Goal: Find specific page/section: Find specific page/section

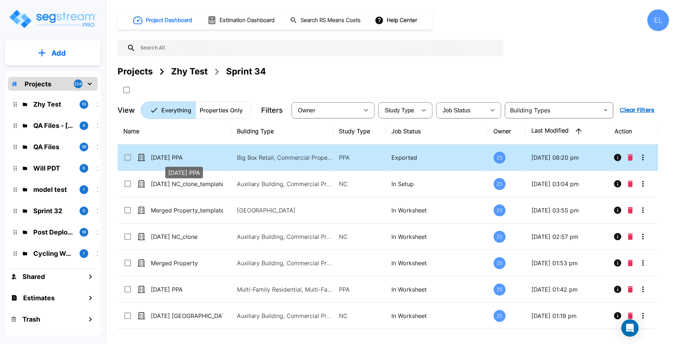
click at [167, 159] on p "[DATE] PPA" at bounding box center [187, 157] width 72 height 9
checkbox input "true"
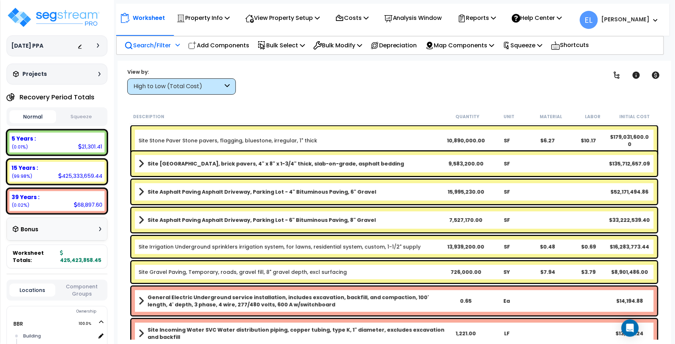
click at [169, 48] on p "Search/Filter" at bounding box center [147, 45] width 46 height 10
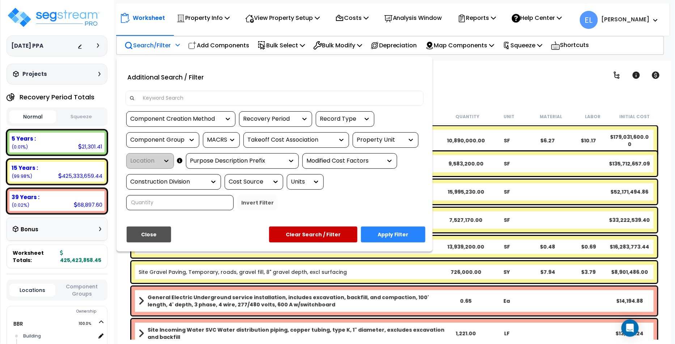
click at [378, 136] on div "Property Unit" at bounding box center [379, 140] width 47 height 8
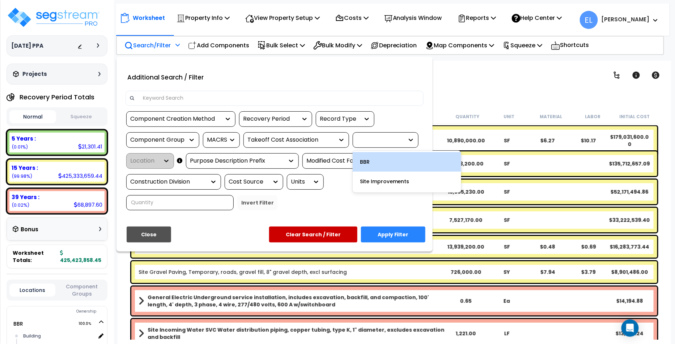
click at [374, 161] on div "BBR" at bounding box center [406, 162] width 108 height 20
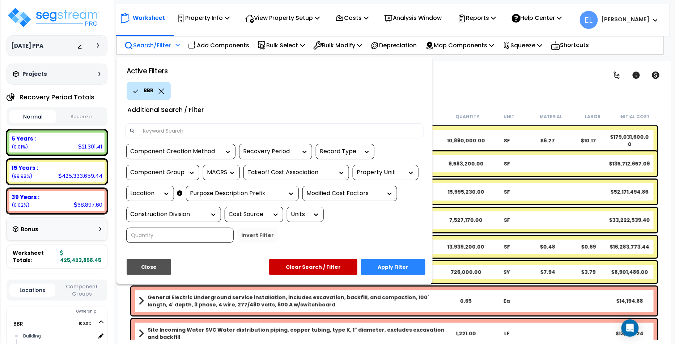
click at [152, 191] on div "Location" at bounding box center [144, 193] width 29 height 8
click at [163, 91] on icon at bounding box center [161, 91] width 6 height 5
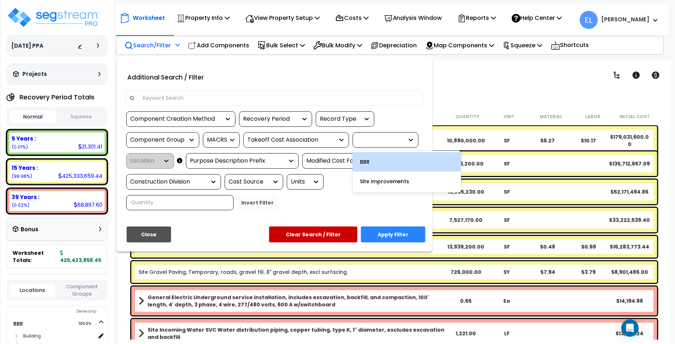
click at [375, 133] on div at bounding box center [385, 140] width 66 height 16
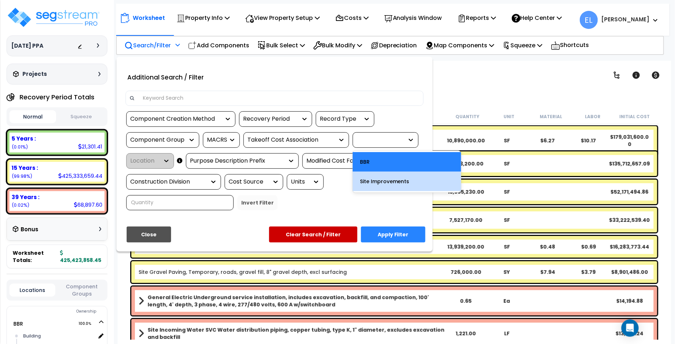
click at [372, 184] on div "Site Improvements" at bounding box center [406, 182] width 108 height 20
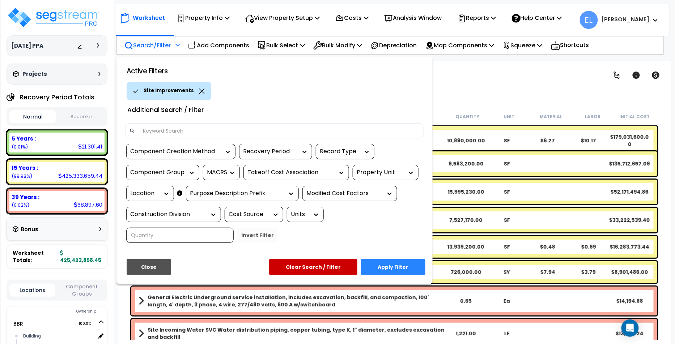
click at [145, 193] on div "Location" at bounding box center [144, 193] width 29 height 8
click at [211, 193] on div "Purpose Description Prefix" at bounding box center [237, 193] width 94 height 8
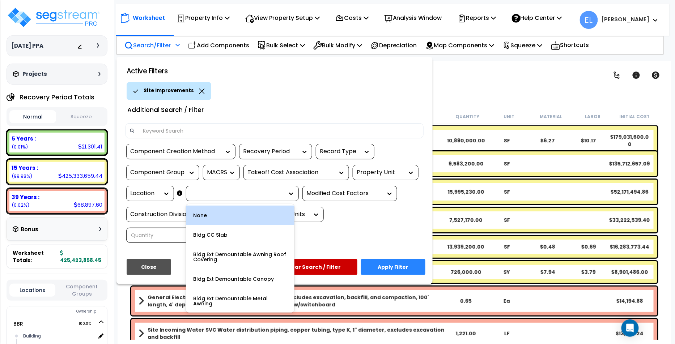
click at [231, 176] on div at bounding box center [230, 172] width 11 height 15
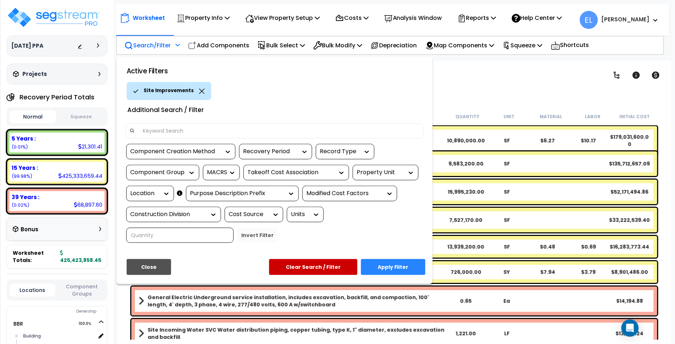
click at [231, 176] on div at bounding box center [230, 172] width 11 height 15
click at [231, 172] on icon at bounding box center [231, 172] width 7 height 7
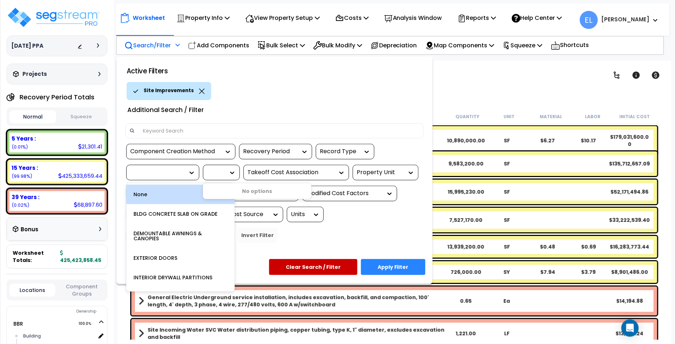
click at [189, 175] on icon at bounding box center [191, 172] width 7 height 7
click at [188, 174] on icon at bounding box center [191, 172] width 7 height 7
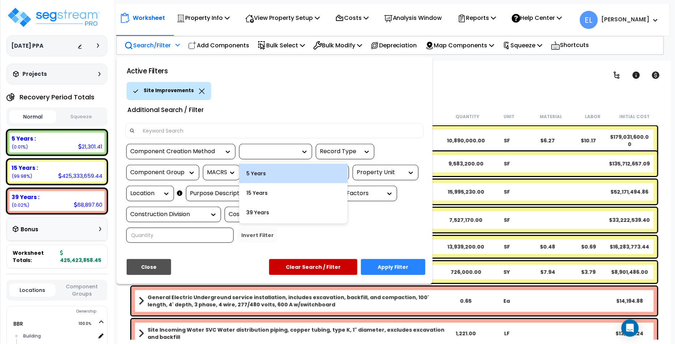
click at [304, 148] on icon at bounding box center [304, 151] width 7 height 7
click at [284, 178] on div "5 Years" at bounding box center [293, 174] width 108 height 20
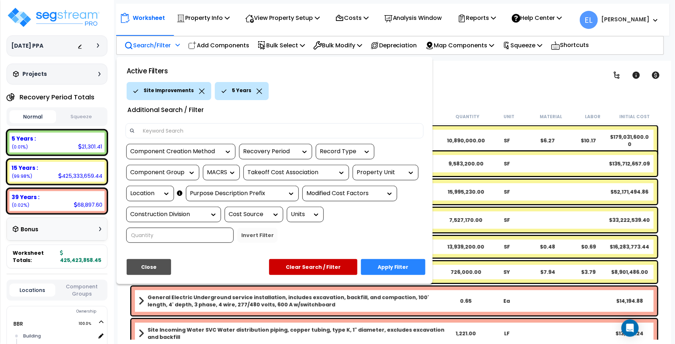
click at [467, 84] on div at bounding box center [337, 172] width 675 height 344
